Goal: Transaction & Acquisition: Purchase product/service

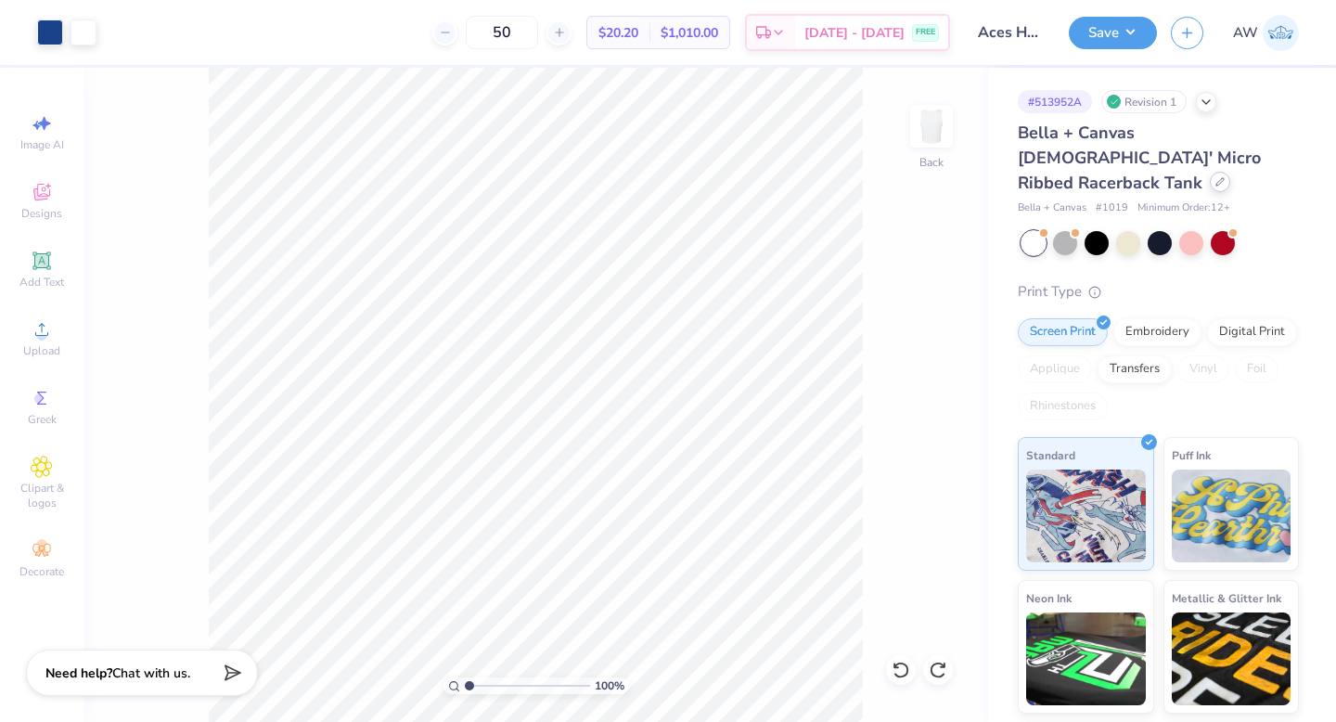
click at [1215, 177] on icon at bounding box center [1219, 181] width 9 height 9
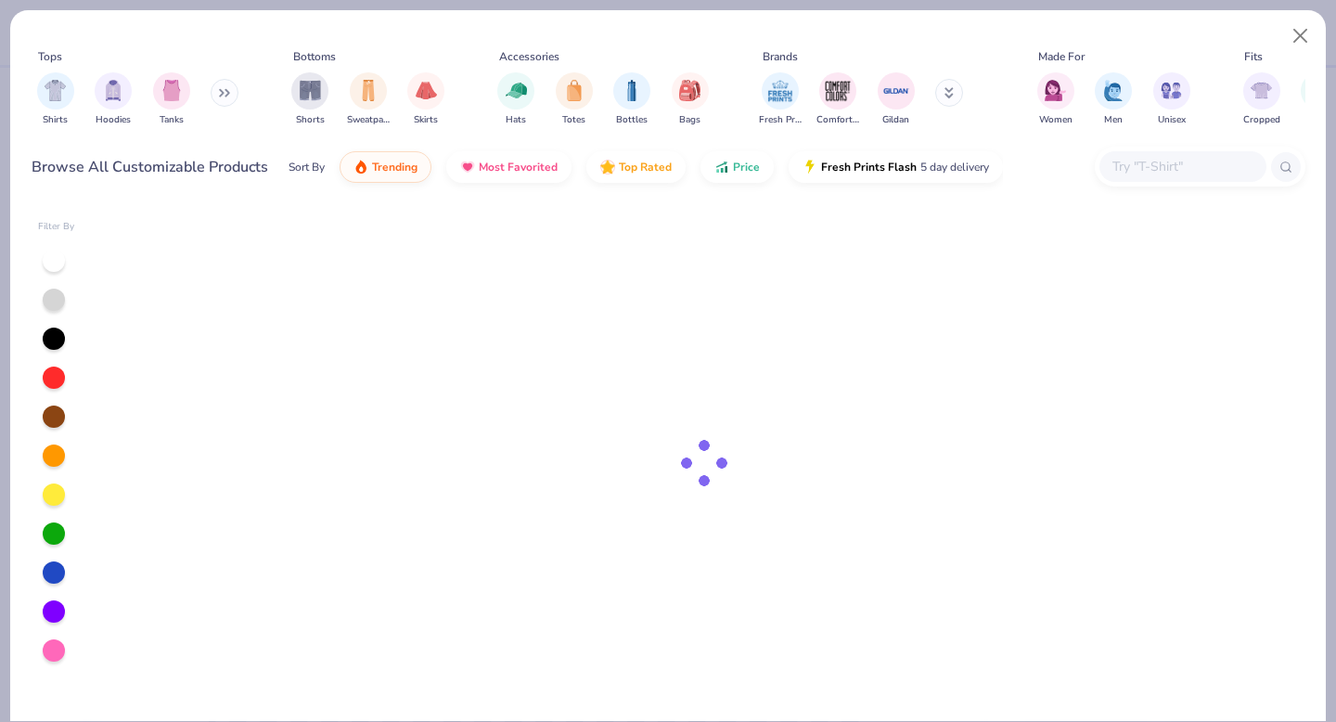
click at [1159, 160] on input "text" at bounding box center [1181, 166] width 143 height 21
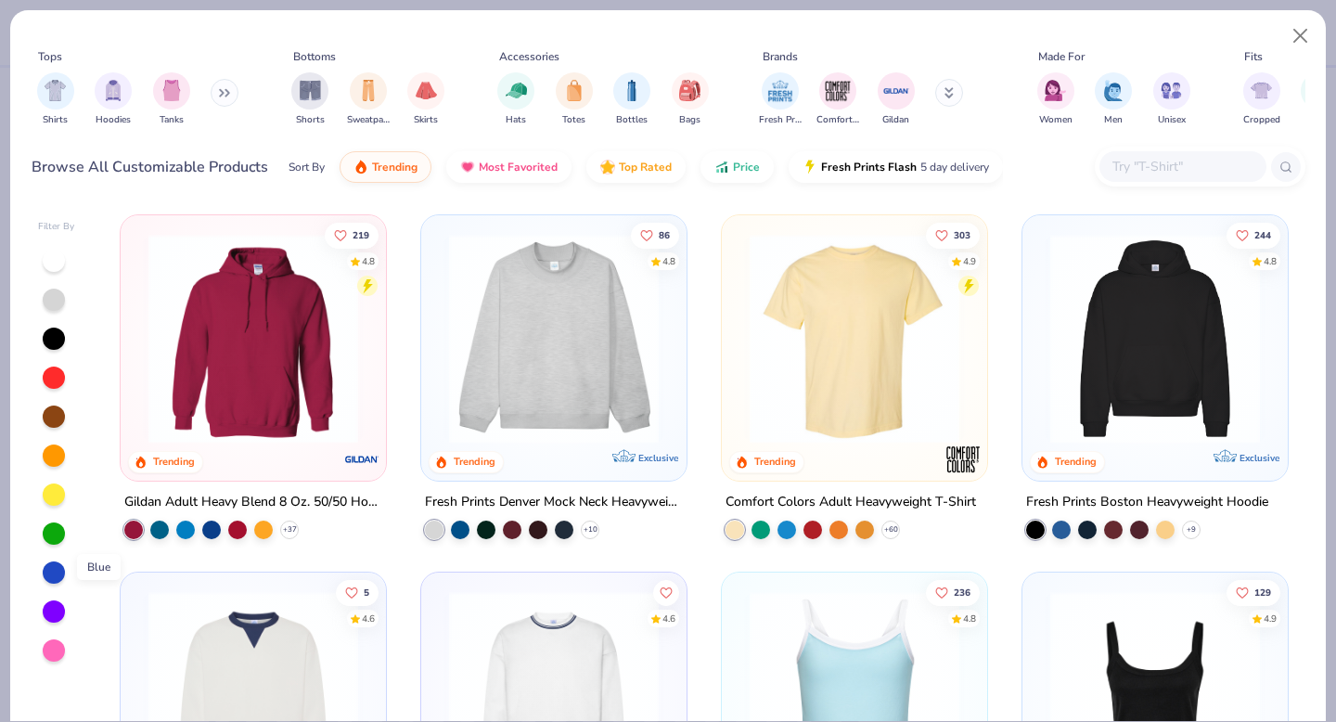
click at [52, 562] on div at bounding box center [54, 572] width 22 height 22
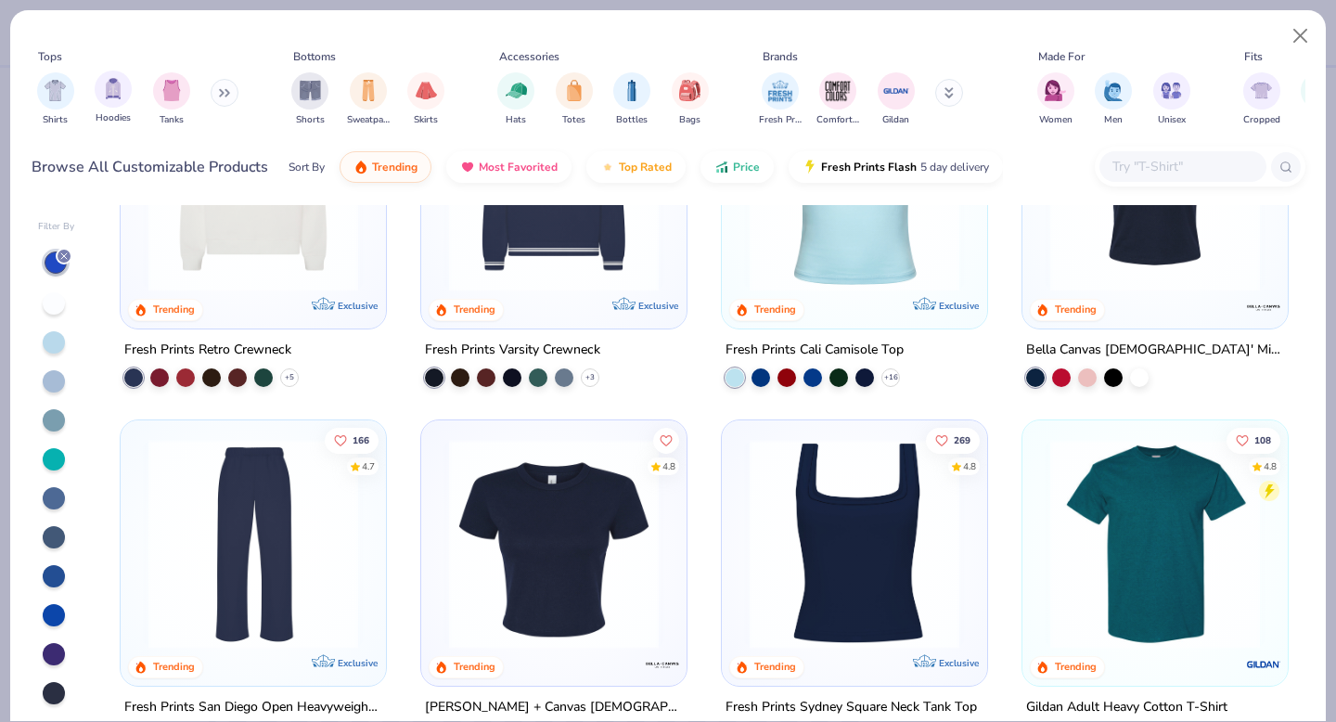
scroll to position [894, 0]
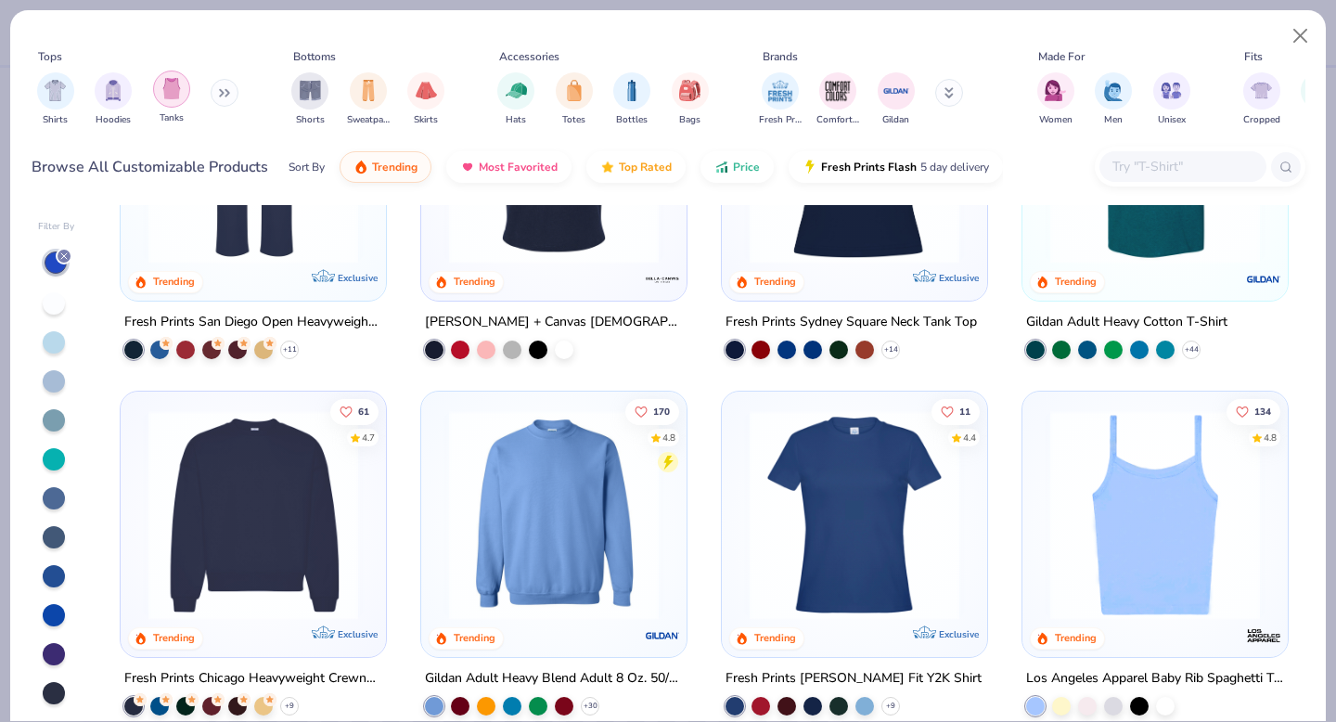
click at [169, 88] on img "filter for Tanks" at bounding box center [171, 88] width 20 height 21
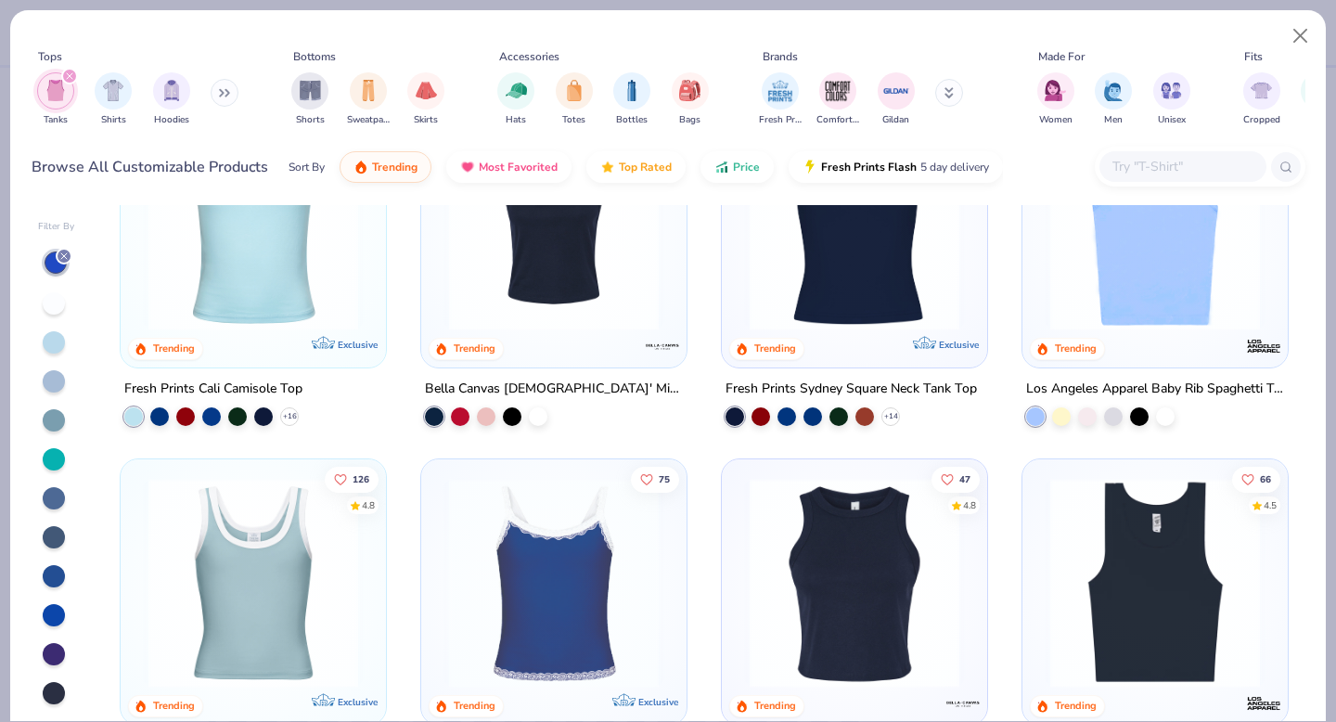
scroll to position [220, 0]
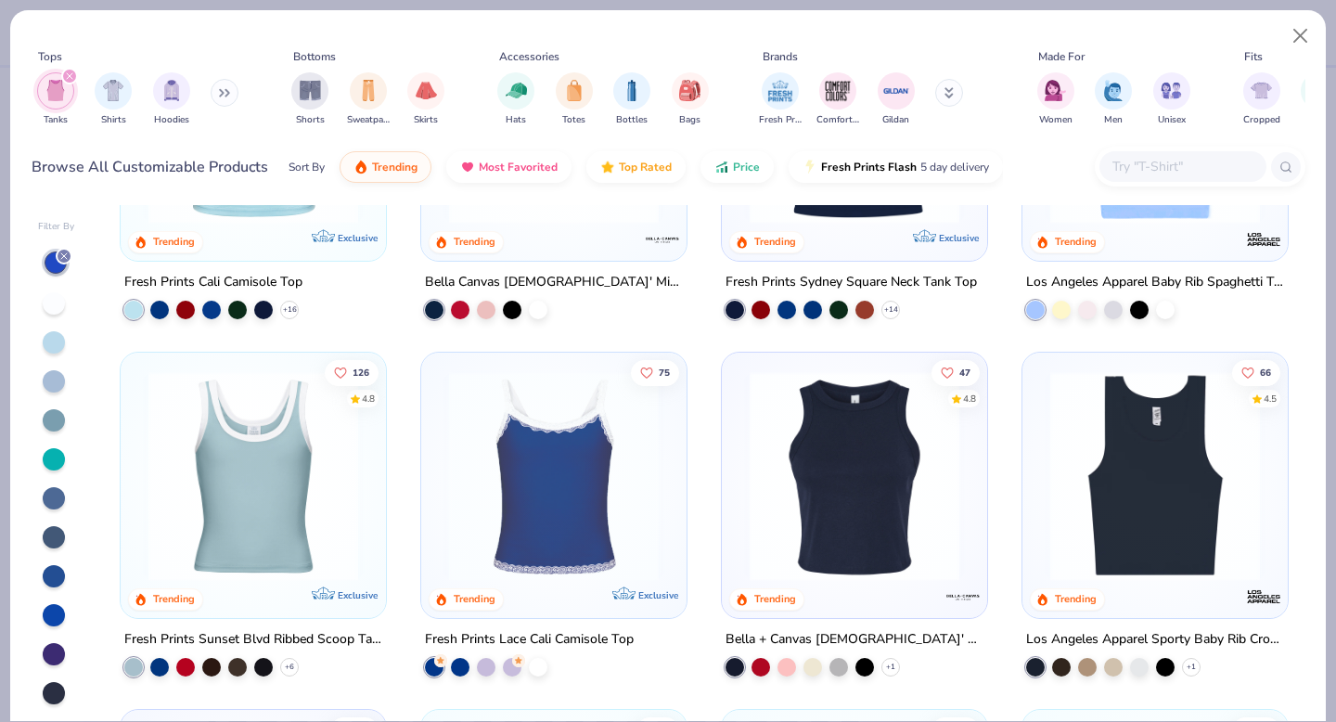
click at [315, 477] on img at bounding box center [253, 476] width 228 height 210
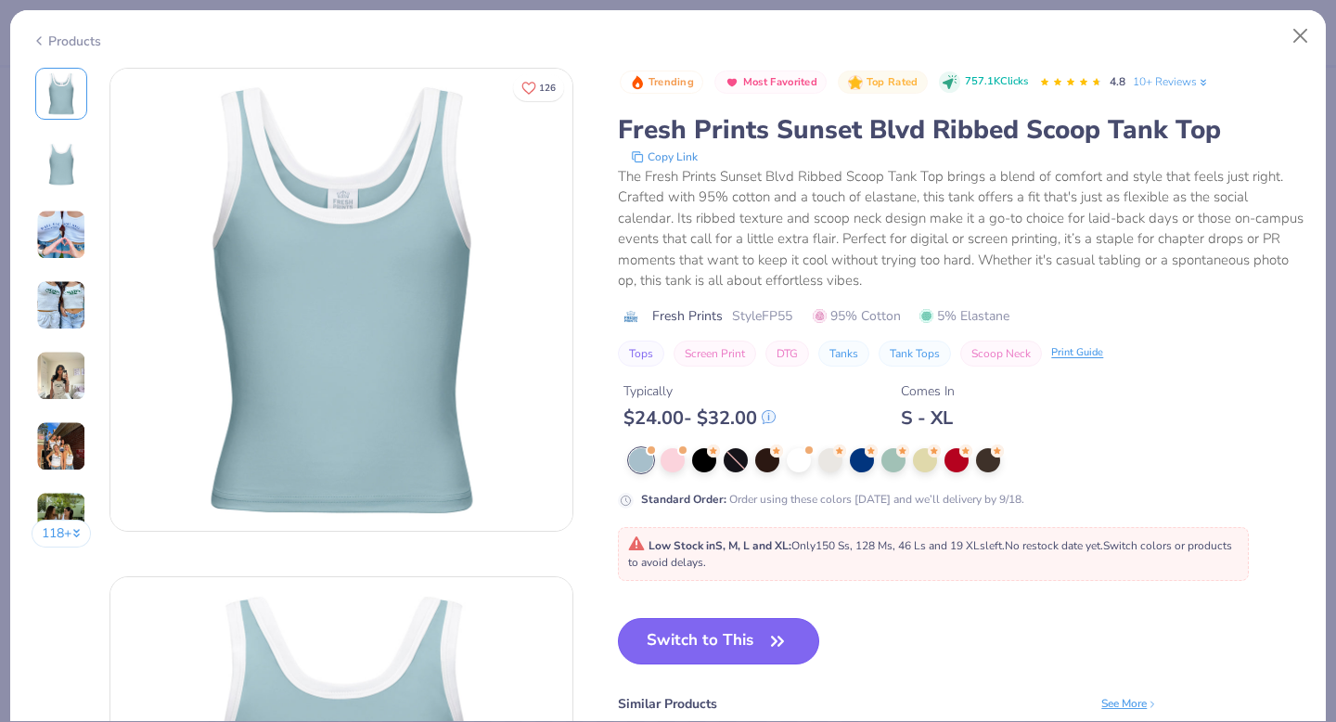
click at [734, 642] on button "Switch to This" at bounding box center [718, 641] width 201 height 46
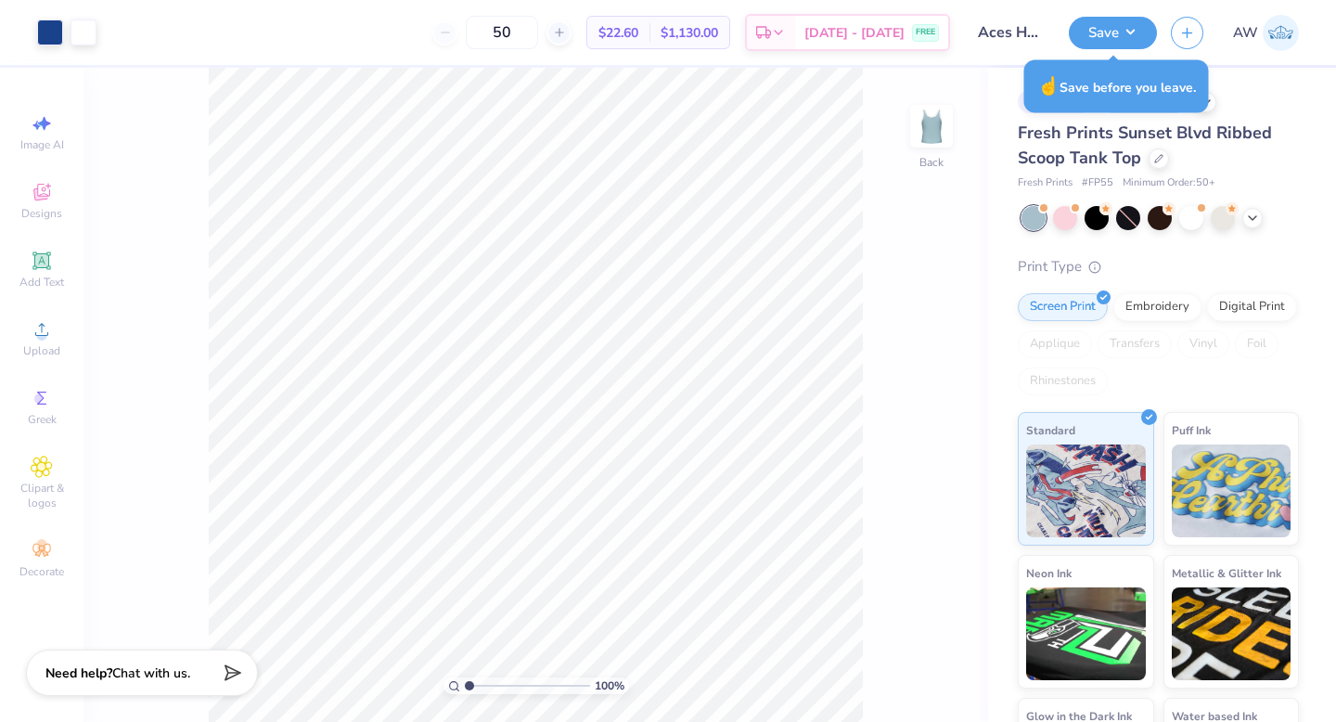
click at [1154, 167] on div at bounding box center [1158, 158] width 20 height 20
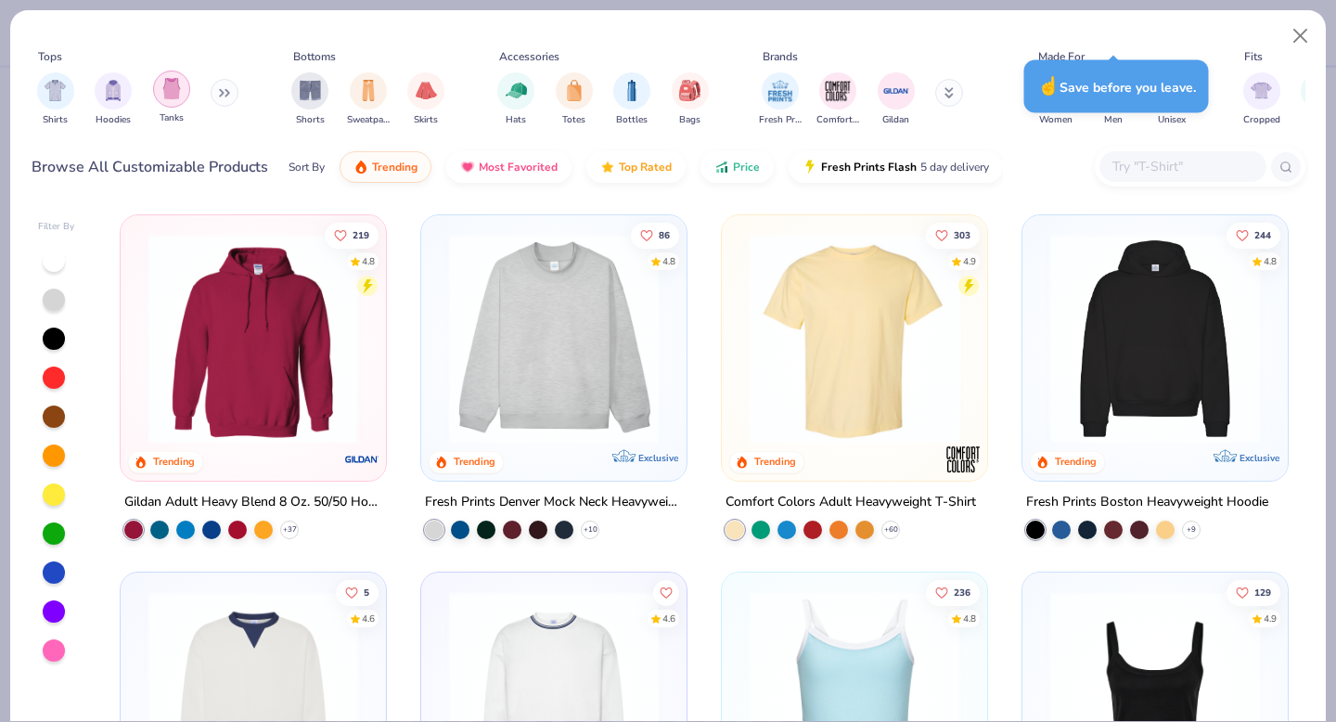
click at [162, 97] on img "filter for Tanks" at bounding box center [171, 88] width 20 height 21
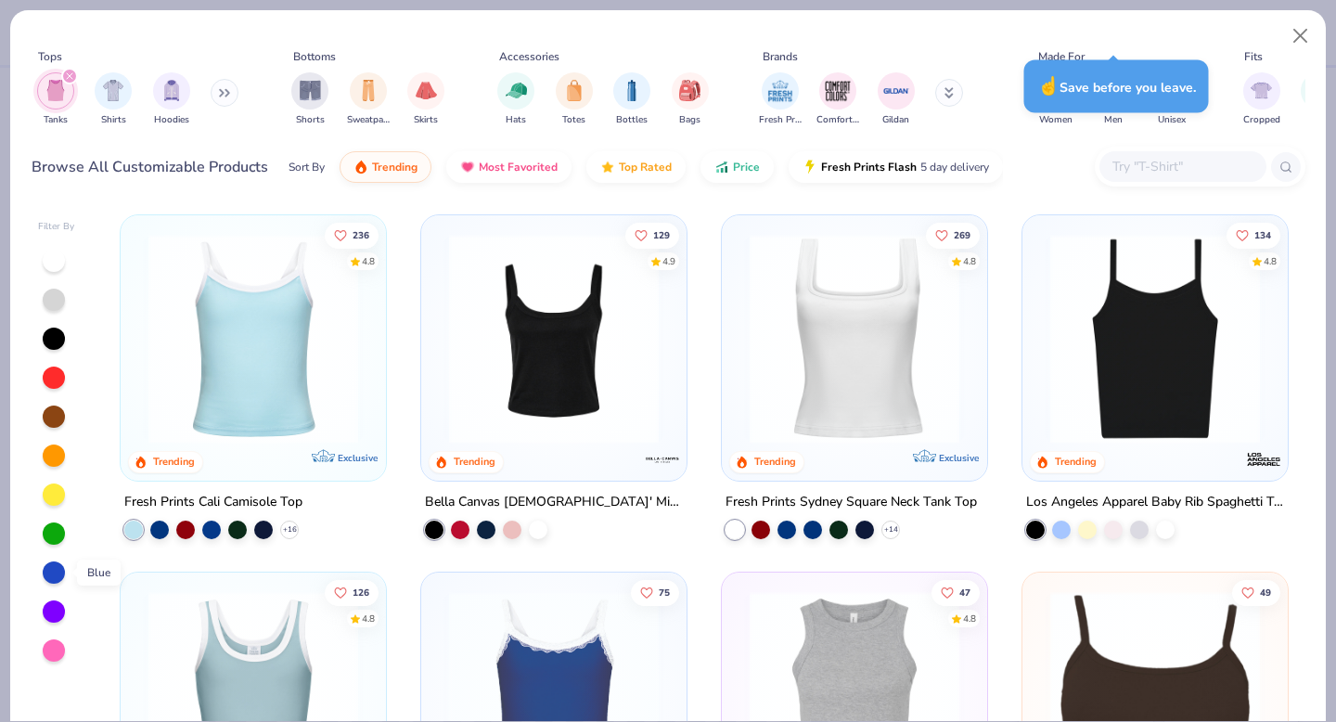
click at [49, 562] on div at bounding box center [54, 572] width 22 height 22
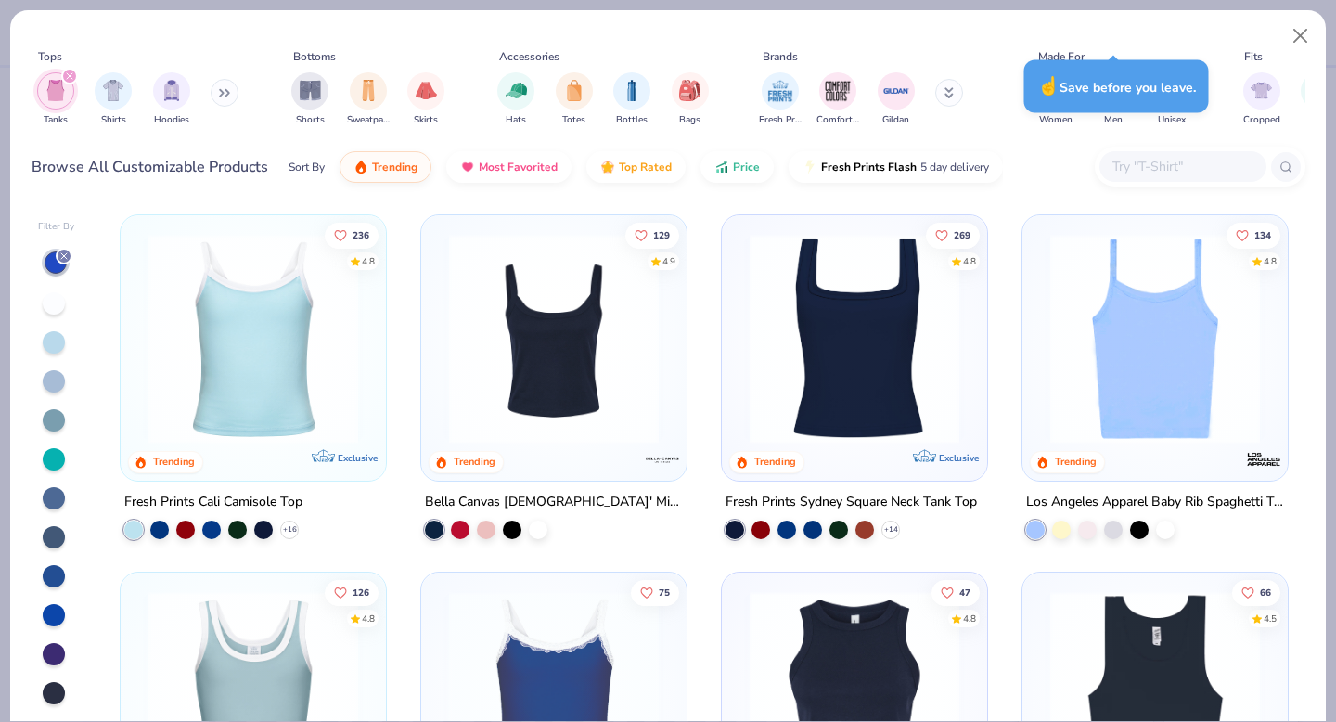
click at [59, 575] on div at bounding box center [54, 576] width 22 height 22
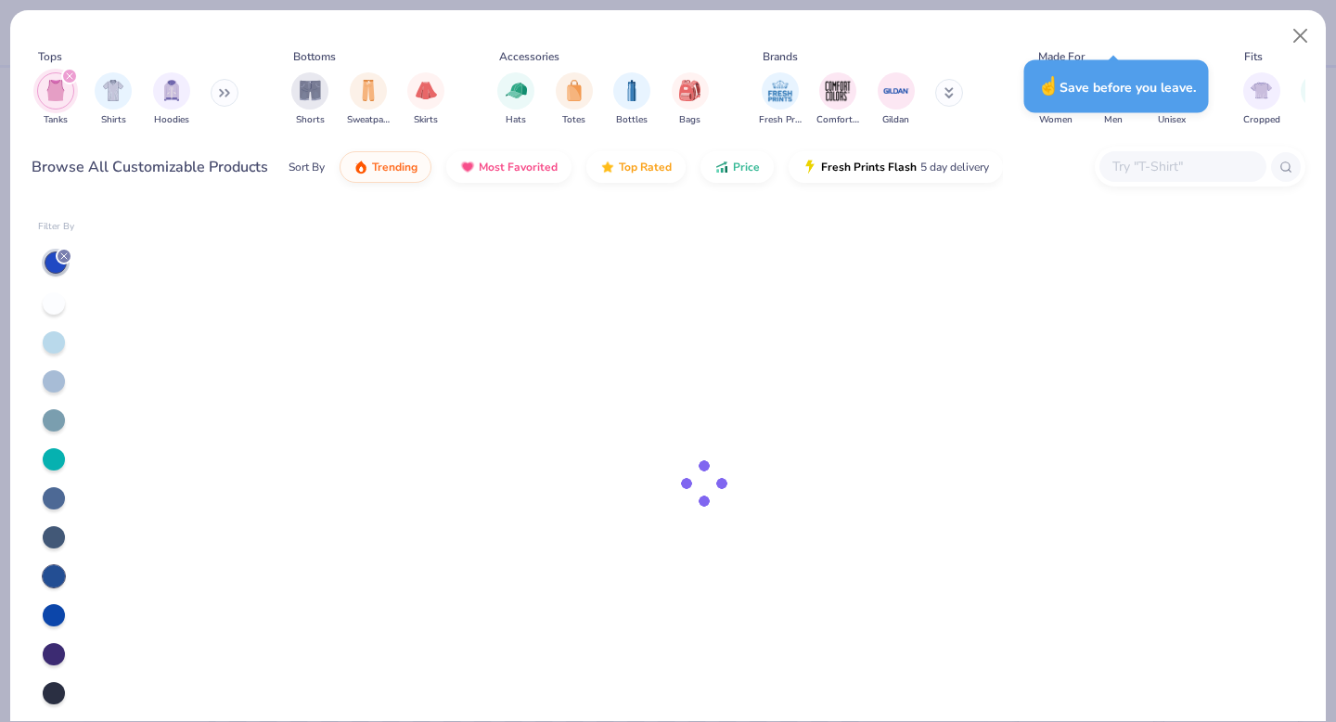
scroll to position [41, 0]
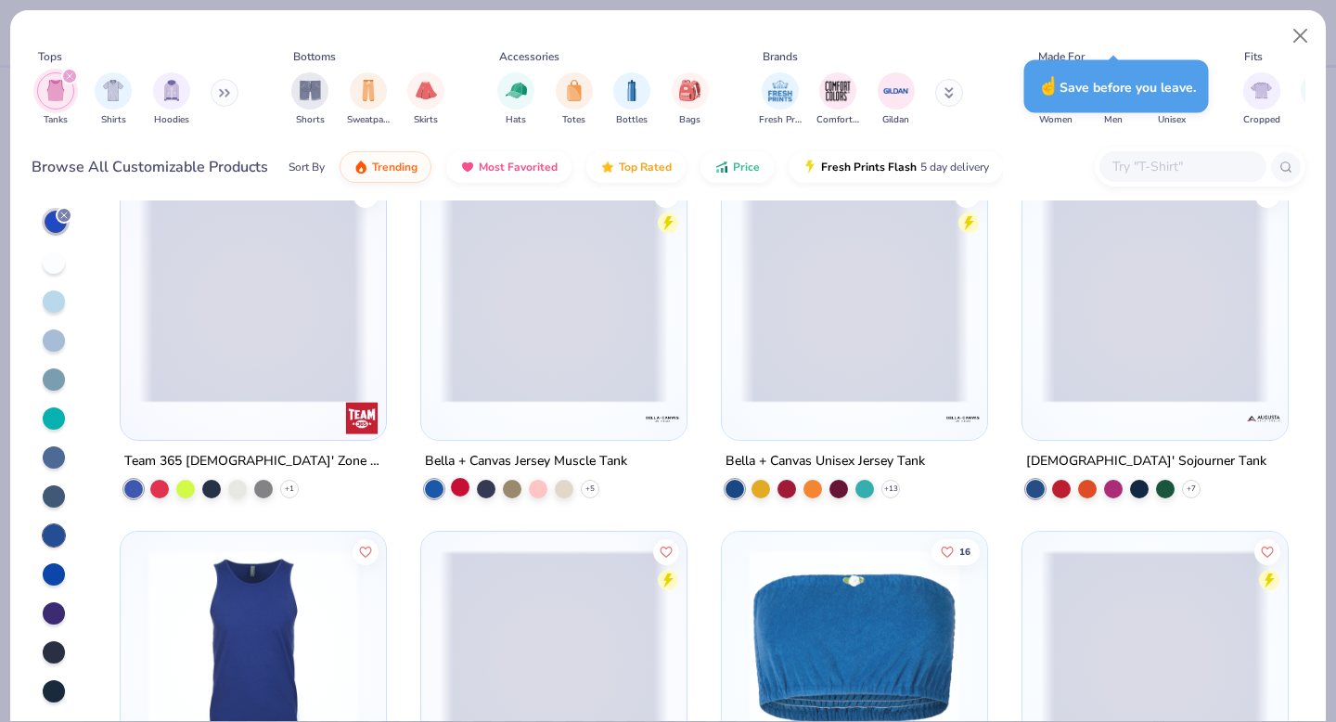
click at [215, 683] on img at bounding box center [253, 655] width 228 height 210
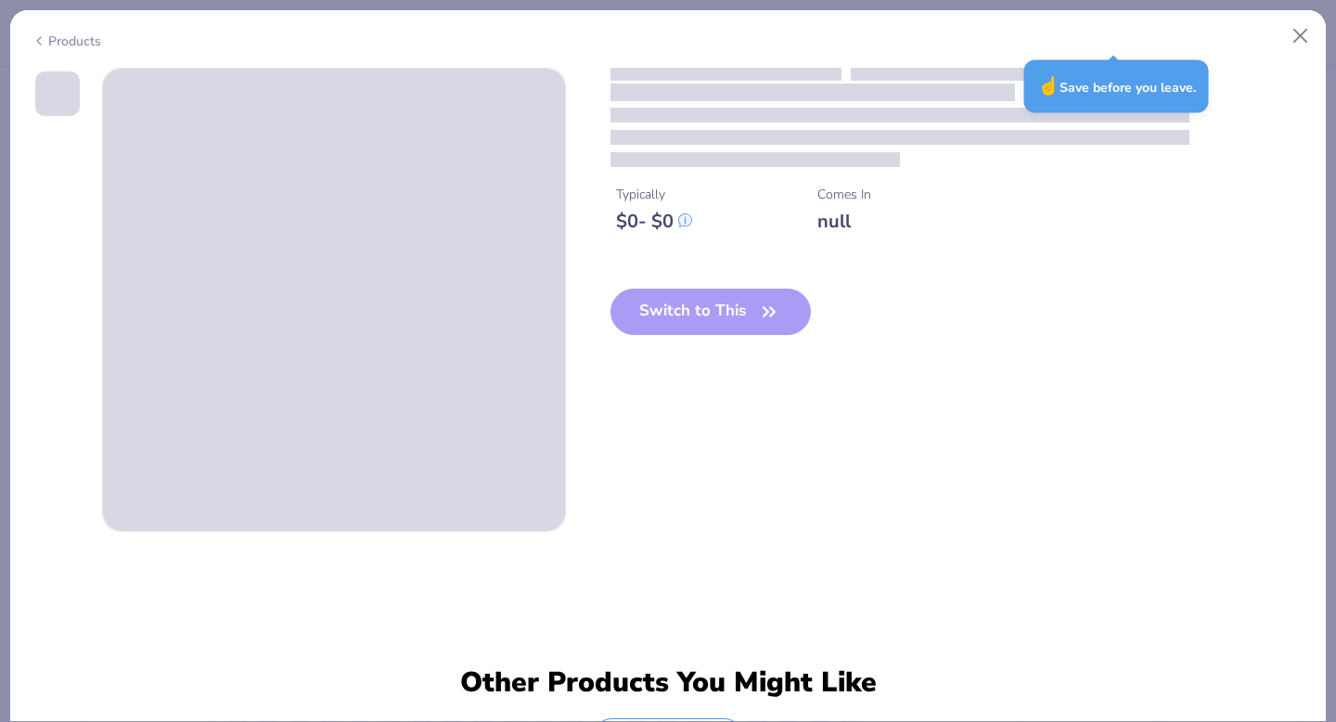
scroll to position [145, 0]
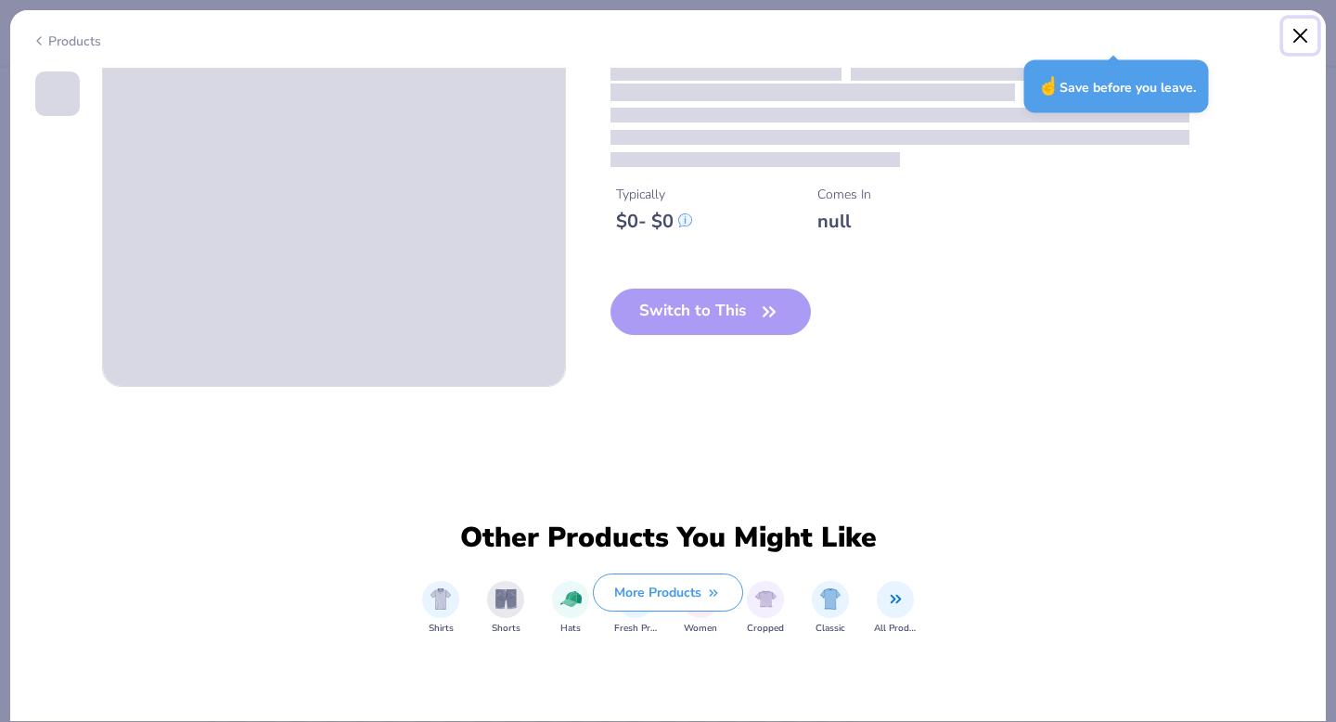
click at [1300, 36] on button "Close" at bounding box center [1300, 36] width 35 height 35
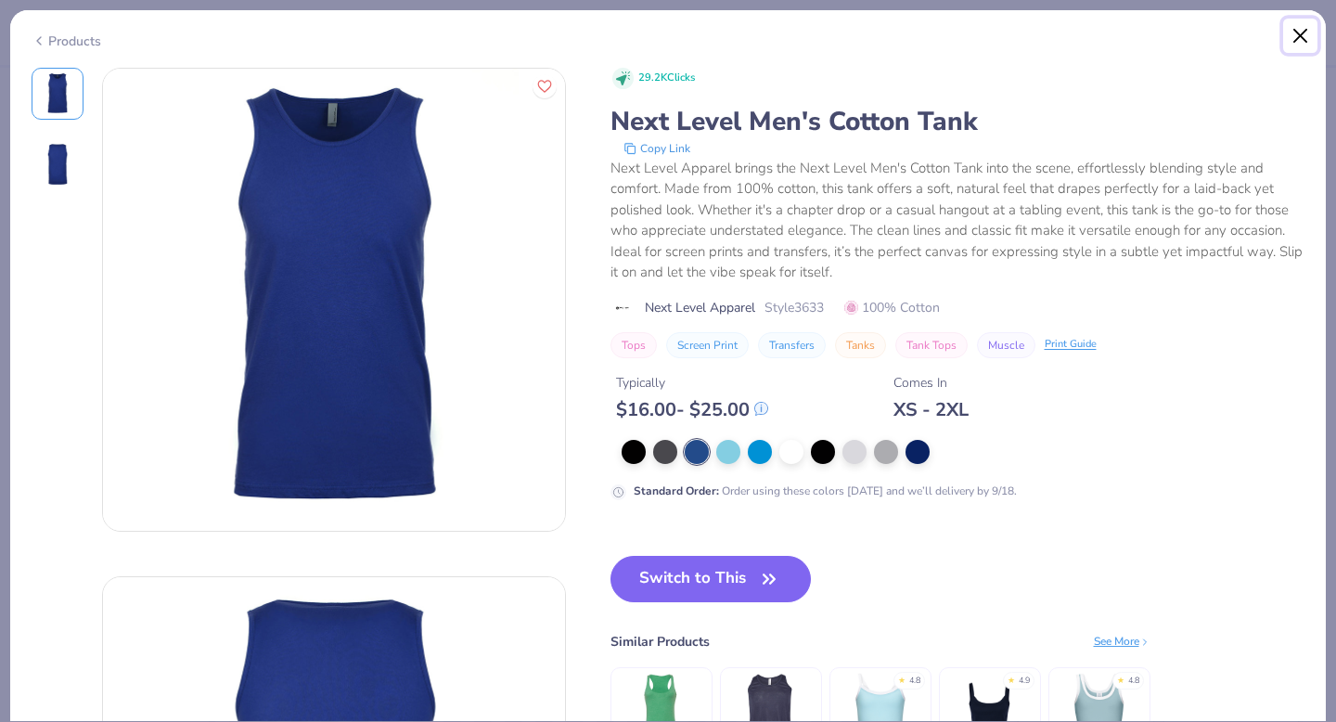
click at [1298, 37] on button "Close" at bounding box center [1300, 36] width 35 height 35
click at [1313, 35] on button "Close" at bounding box center [1300, 36] width 35 height 35
type textarea "x"
